Goal: Task Accomplishment & Management: Use online tool/utility

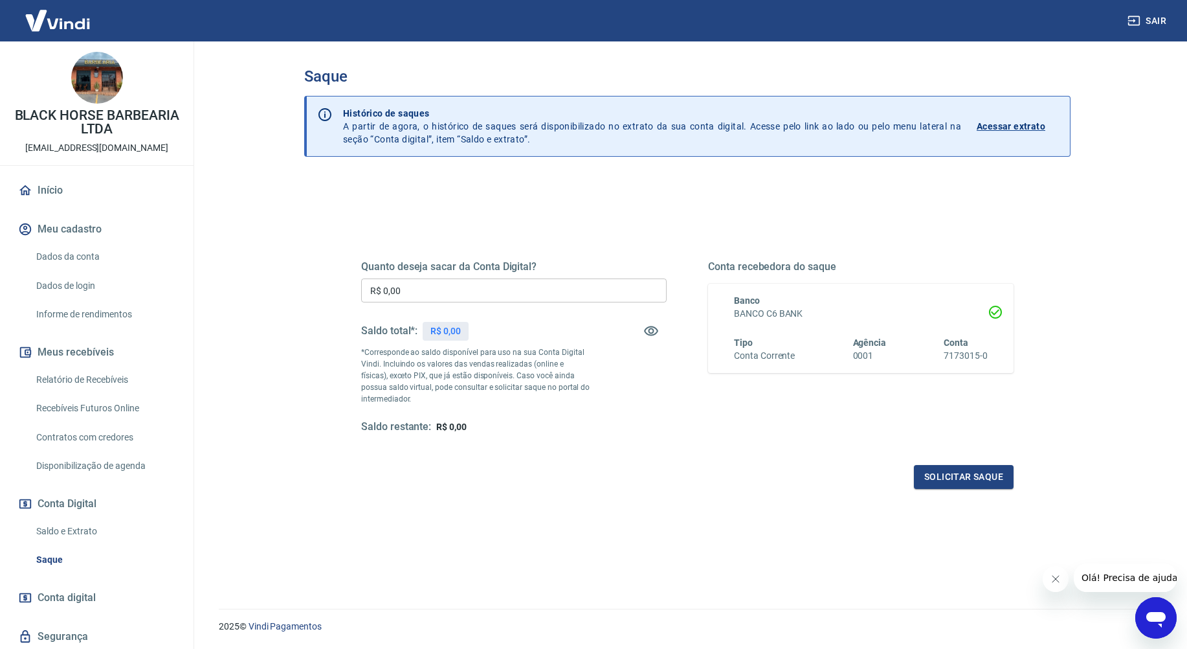
click at [481, 293] on input "R$ 0,00" at bounding box center [514, 290] width 306 height 24
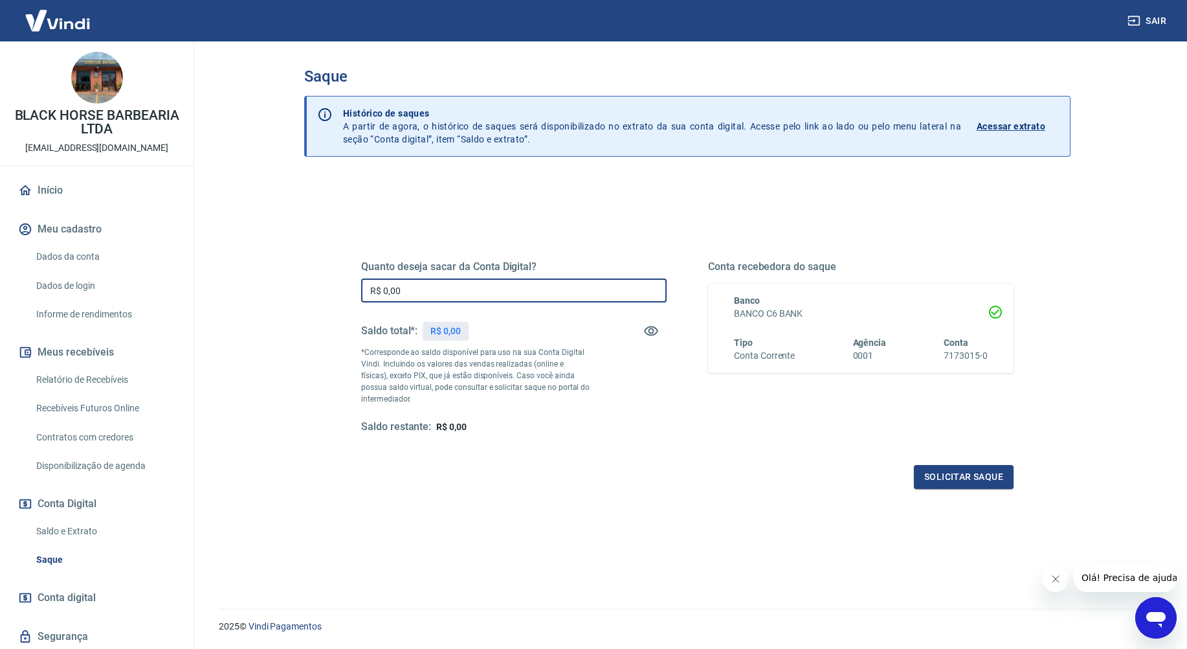
click at [481, 293] on input "R$ 0,00" at bounding box center [514, 290] width 306 height 24
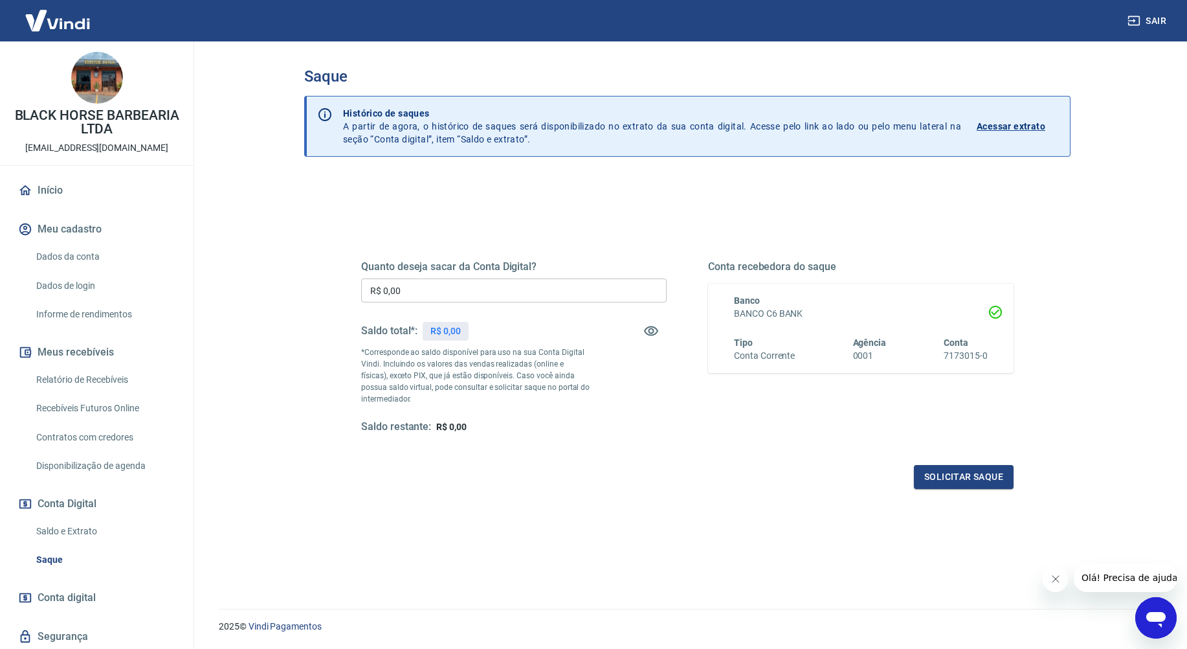
click at [476, 291] on input "R$ 0,00" at bounding box center [514, 290] width 306 height 24
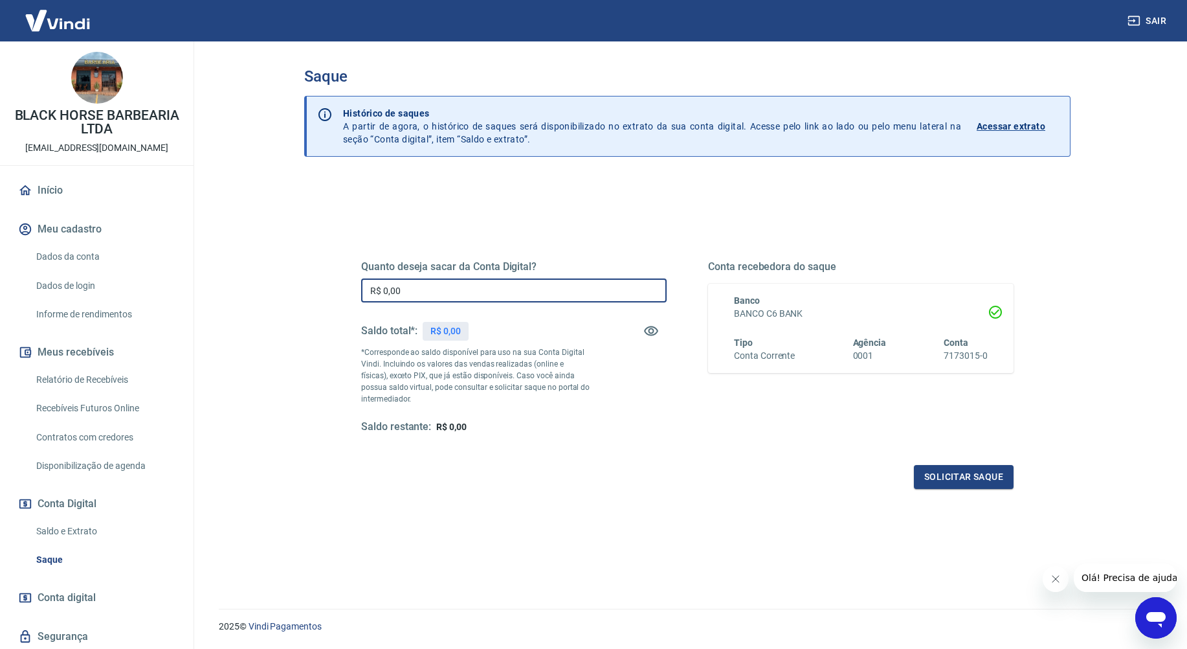
click at [477, 289] on input "R$ 0,00" at bounding box center [514, 290] width 306 height 24
click at [473, 296] on input "R$ 0,00" at bounding box center [514, 290] width 306 height 24
click at [473, 294] on input "R$ 0,00" at bounding box center [514, 290] width 306 height 24
click at [480, 294] on input "R$ 0,00" at bounding box center [514, 290] width 306 height 24
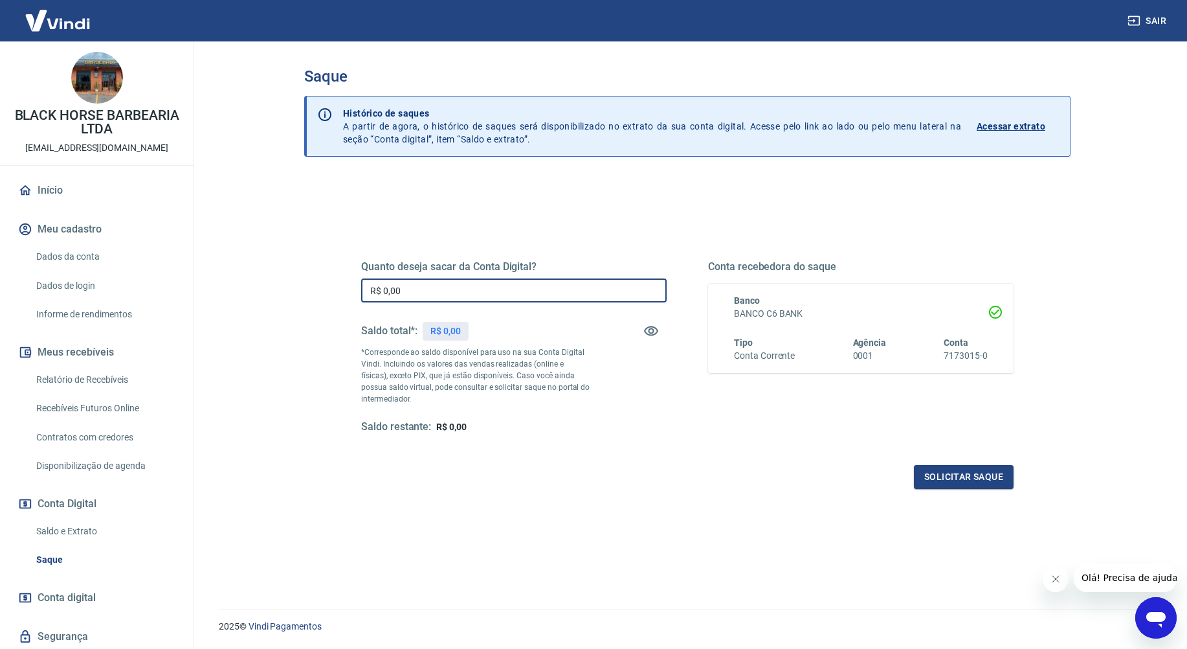
click at [482, 293] on input "R$ 0,00" at bounding box center [514, 290] width 306 height 24
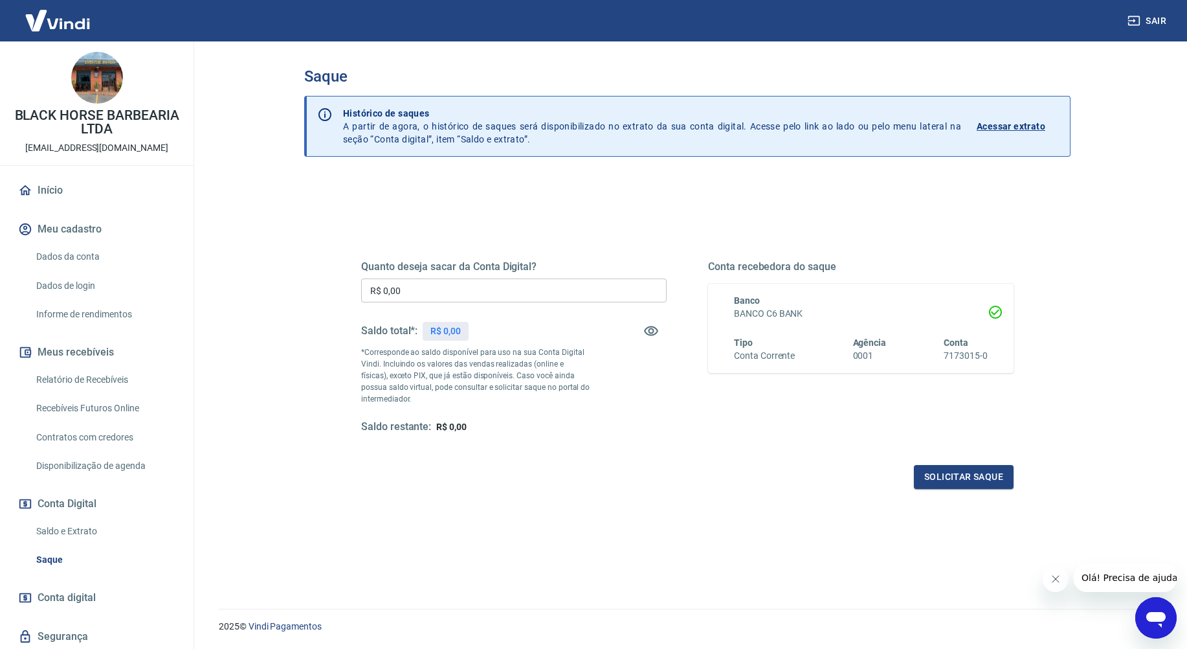
click at [493, 300] on input "R$ 0,00" at bounding box center [514, 290] width 306 height 24
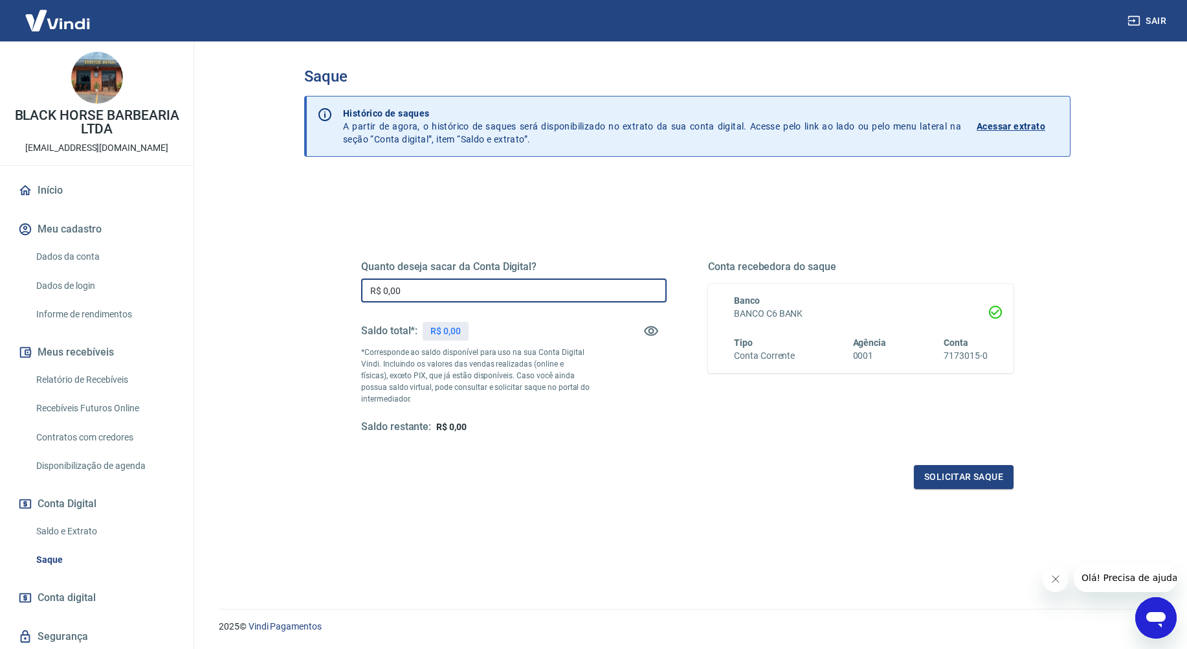
click at [493, 300] on input "R$ 0,00" at bounding box center [514, 290] width 306 height 24
click at [497, 298] on input "R$ 0,00" at bounding box center [514, 290] width 306 height 24
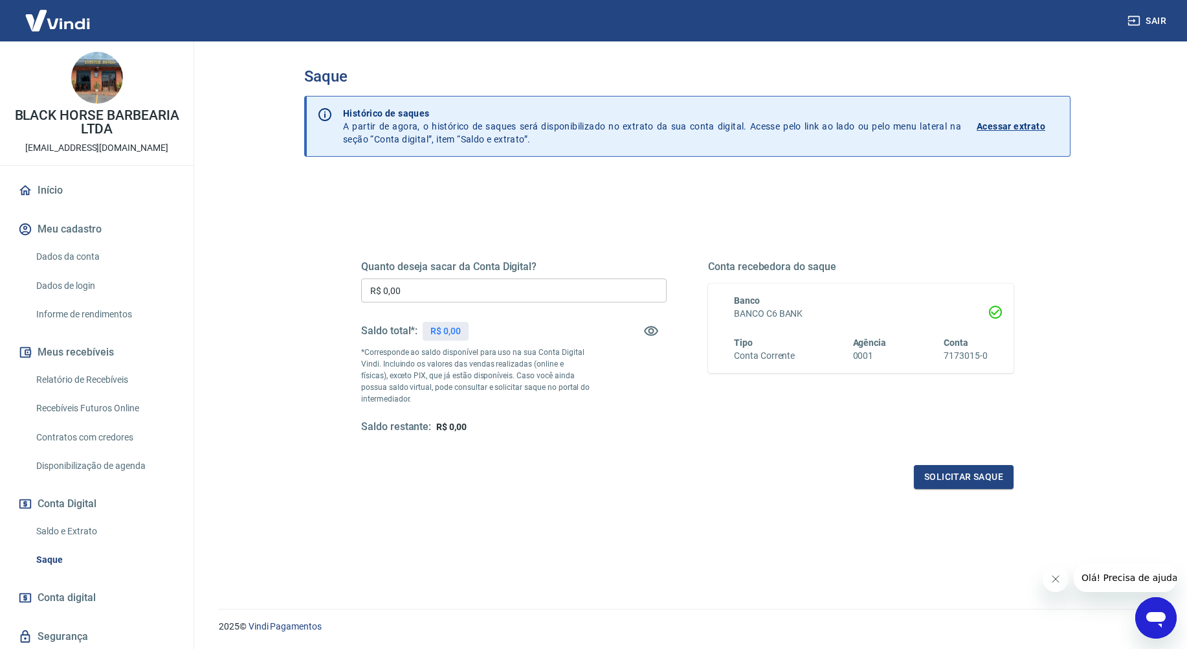
click at [438, 288] on input "R$ 0,00" at bounding box center [514, 290] width 306 height 24
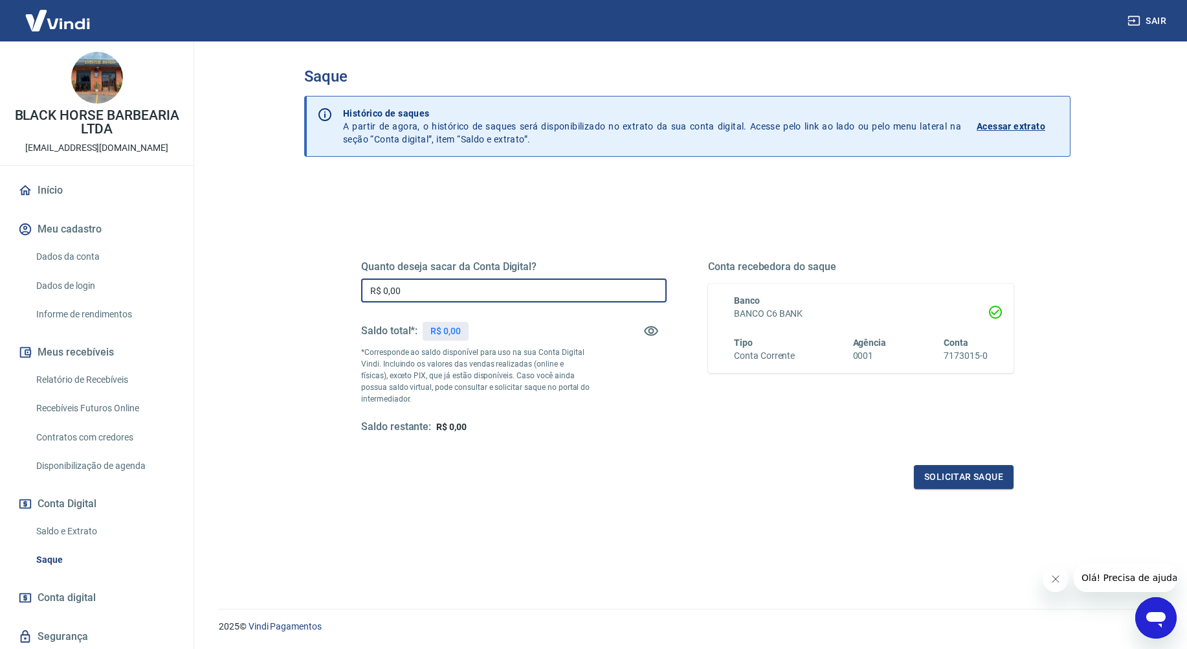
click at [438, 286] on input "R$ 0,00" at bounding box center [514, 290] width 306 height 24
click at [439, 286] on input "R$ 0,00" at bounding box center [514, 290] width 306 height 24
click at [439, 284] on input "R$ 0,00" at bounding box center [514, 290] width 306 height 24
click at [440, 284] on input "R$ 0,00" at bounding box center [514, 290] width 306 height 24
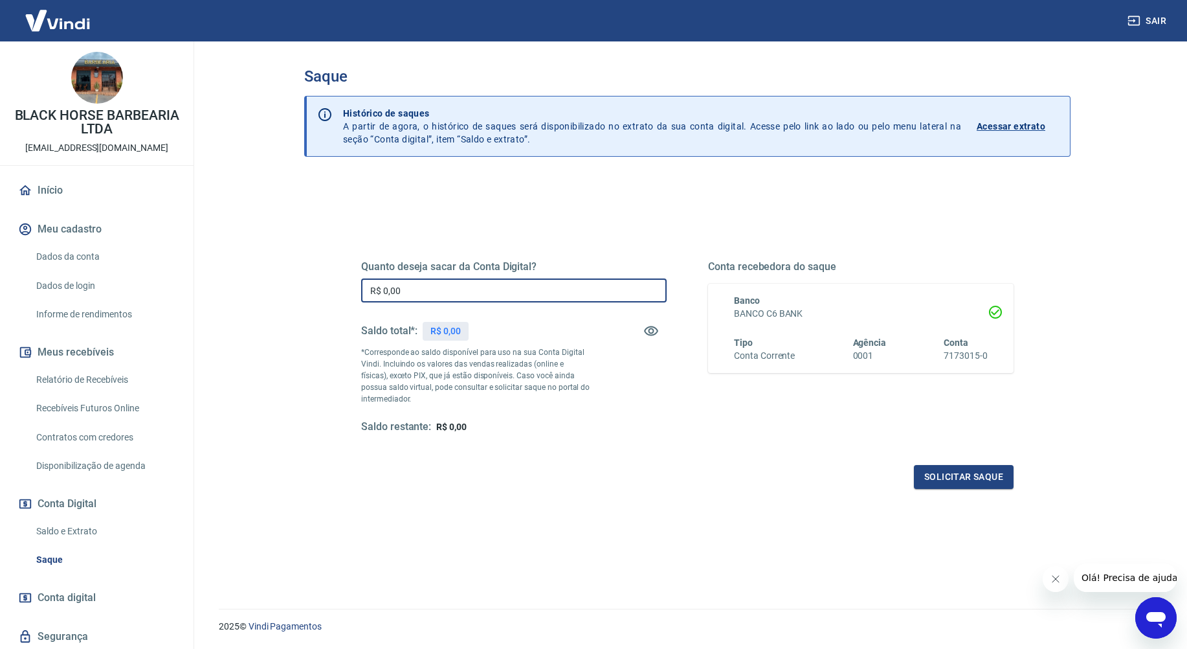
click at [440, 284] on input "R$ 0,00" at bounding box center [514, 290] width 306 height 24
click at [442, 284] on input "R$ 0,00" at bounding box center [514, 290] width 306 height 24
click at [443, 284] on input "R$ 0,00" at bounding box center [514, 290] width 306 height 24
click at [444, 284] on input "R$ 0,00" at bounding box center [514, 290] width 306 height 24
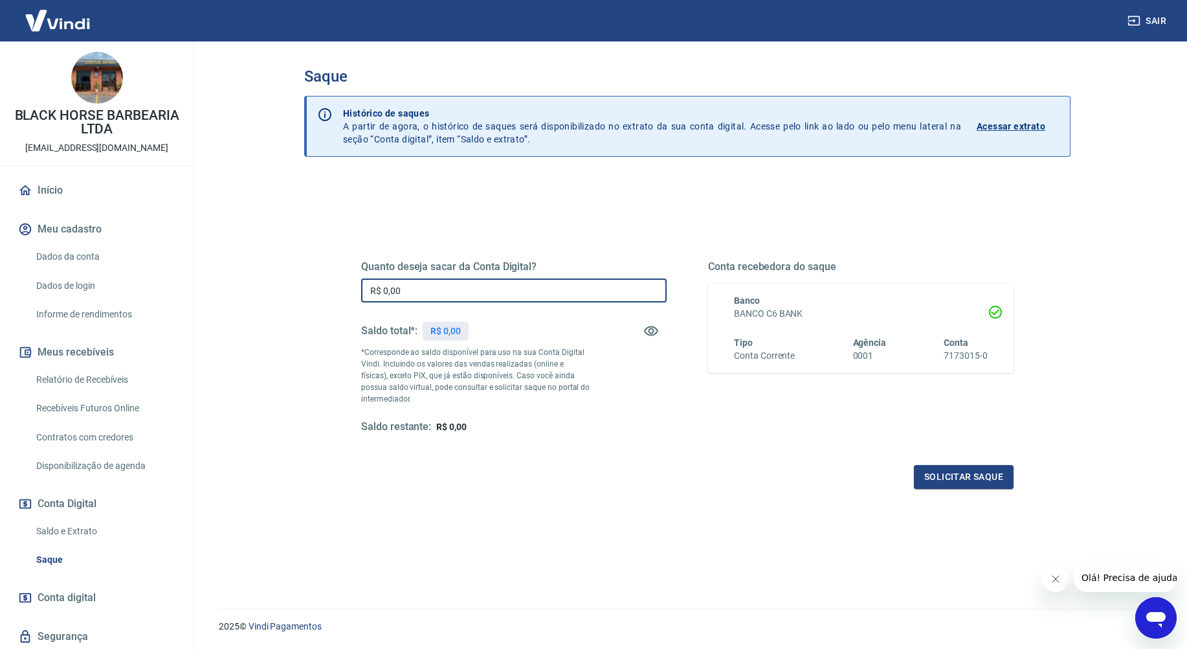
click at [445, 284] on input "R$ 0,00" at bounding box center [514, 290] width 306 height 24
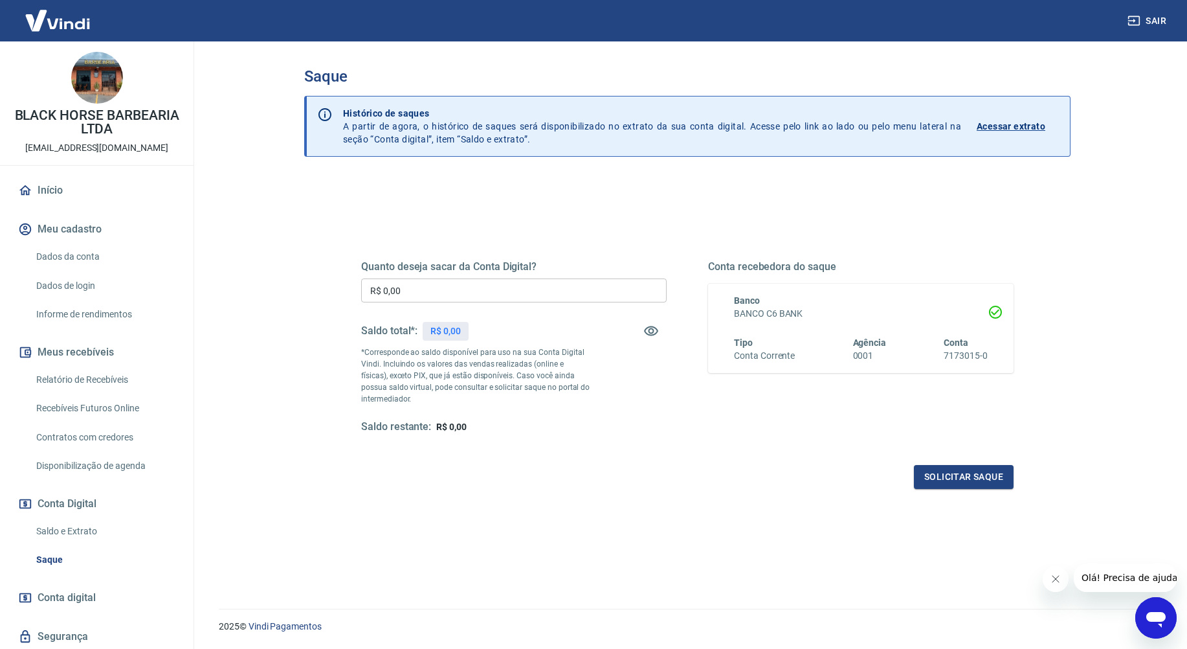
click at [544, 292] on input "R$ 0,00" at bounding box center [514, 290] width 306 height 24
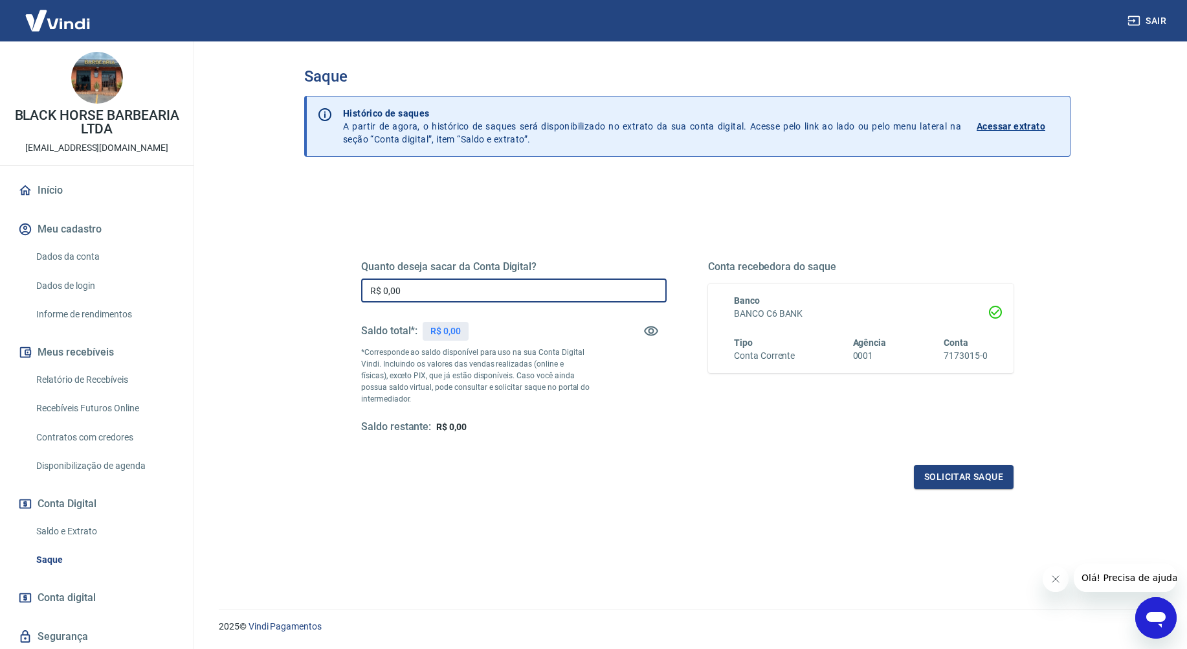
click at [550, 284] on input "R$ 0,00" at bounding box center [514, 290] width 306 height 24
click at [552, 284] on input "R$ 0,00" at bounding box center [514, 290] width 306 height 24
click at [553, 284] on input "R$ 0,00" at bounding box center [514, 290] width 306 height 24
click at [552, 284] on input "R$ 0,00" at bounding box center [514, 290] width 306 height 24
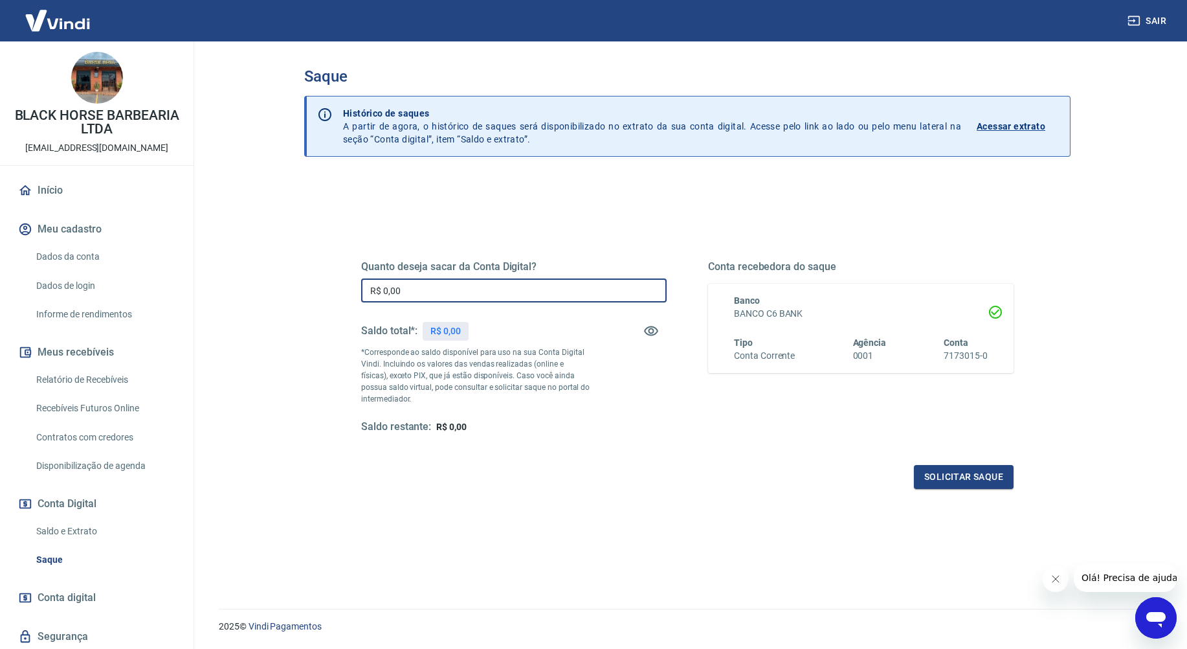
click at [449, 293] on input "R$ 0,00" at bounding box center [514, 290] width 306 height 24
click at [456, 286] on input "R$ 0,00" at bounding box center [514, 290] width 306 height 24
click at [457, 286] on input "R$ 0,00" at bounding box center [514, 290] width 306 height 24
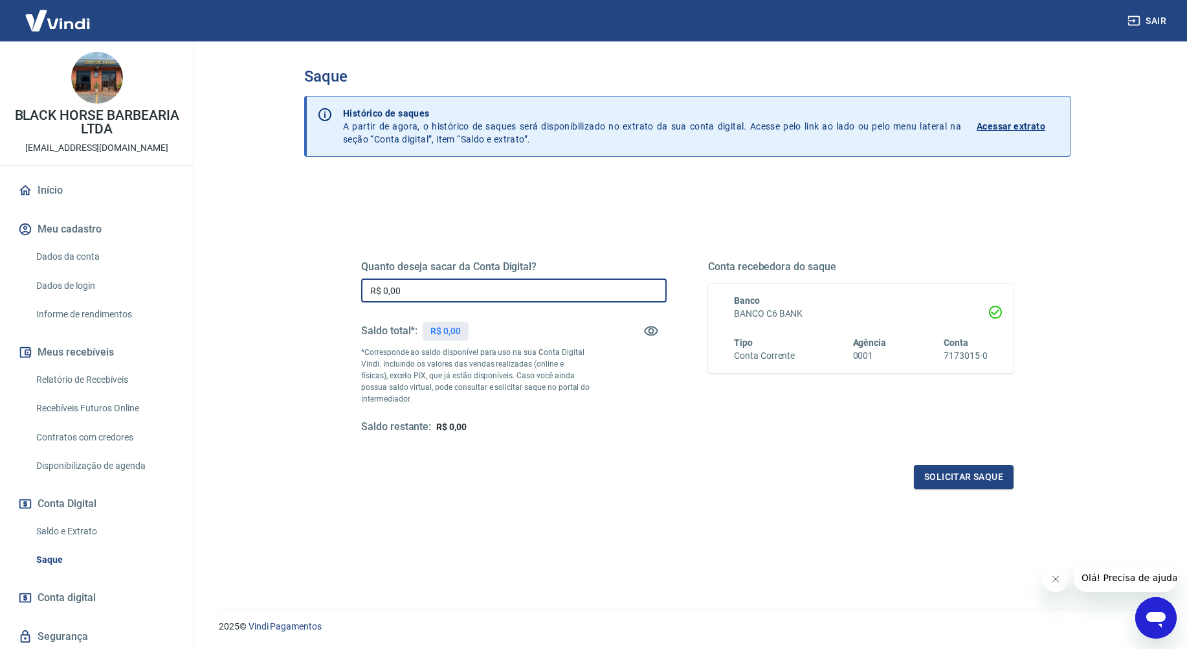
click at [458, 286] on input "R$ 0,00" at bounding box center [514, 290] width 306 height 24
click at [461, 286] on input "R$ 0,00" at bounding box center [514, 290] width 306 height 24
click at [462, 286] on input "R$ 0,00" at bounding box center [514, 290] width 306 height 24
click at [462, 287] on input "R$ 0,00" at bounding box center [514, 290] width 306 height 24
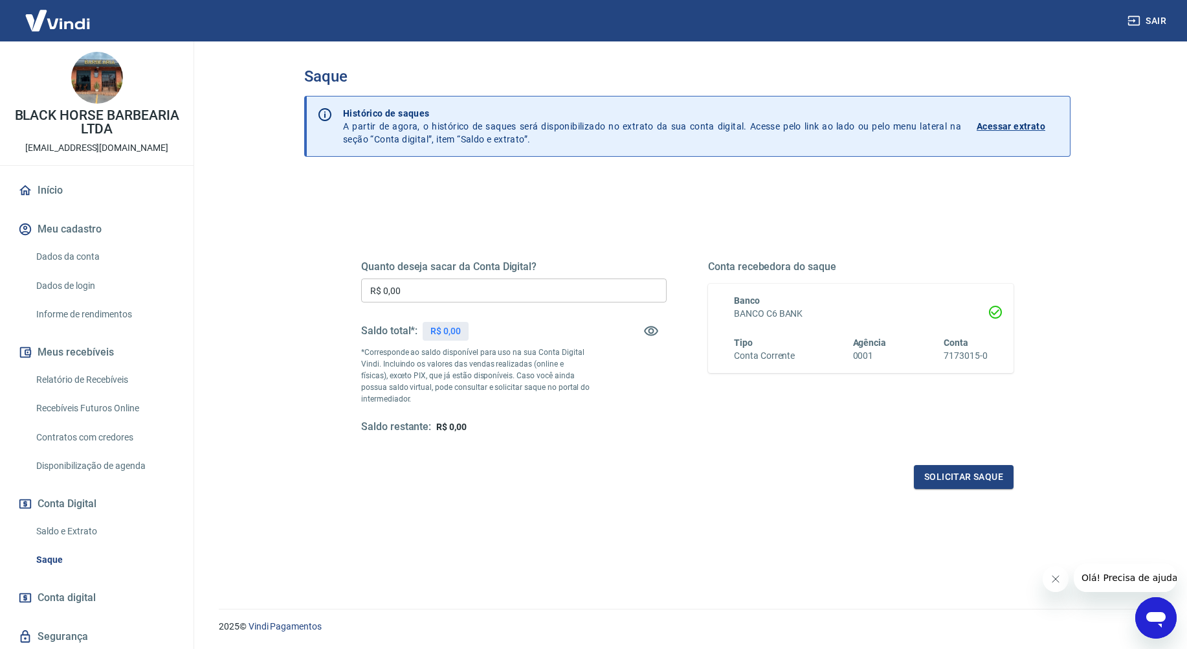
click at [539, 287] on input "R$ 0,00" at bounding box center [514, 290] width 306 height 24
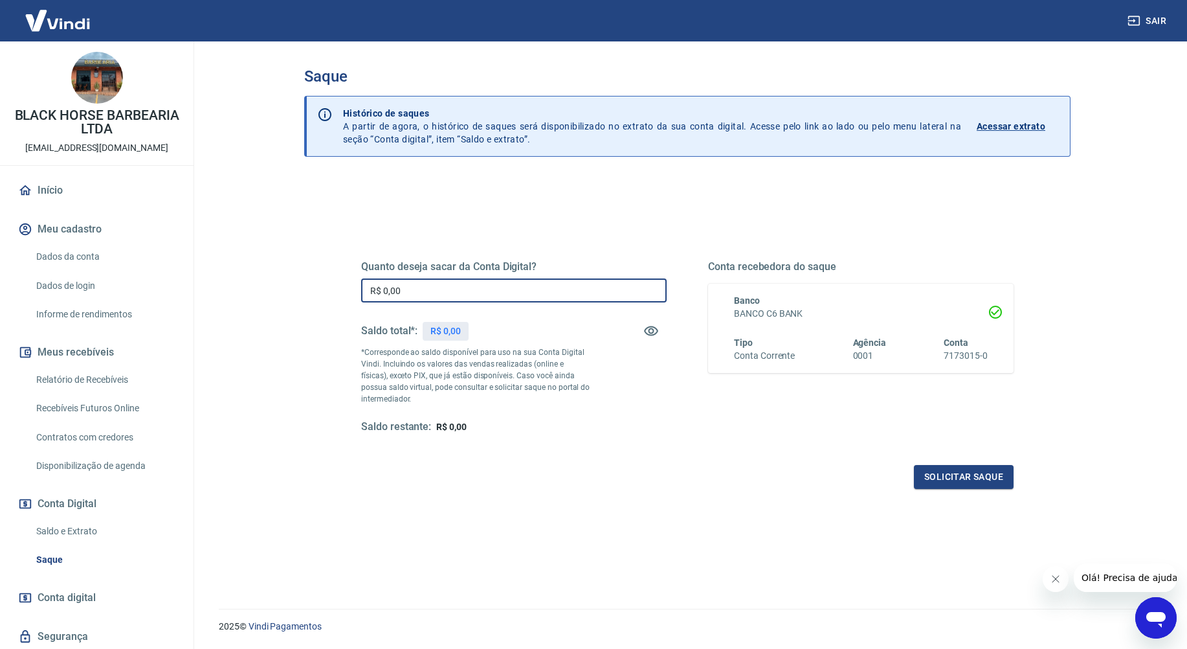
click at [543, 289] on input "R$ 0,00" at bounding box center [514, 290] width 306 height 24
click at [544, 289] on input "R$ 0,00" at bounding box center [514, 290] width 306 height 24
